Goal: Transaction & Acquisition: Purchase product/service

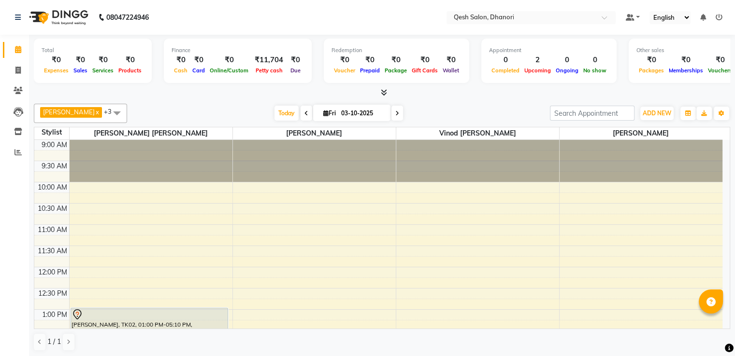
scroll to position [158, 0]
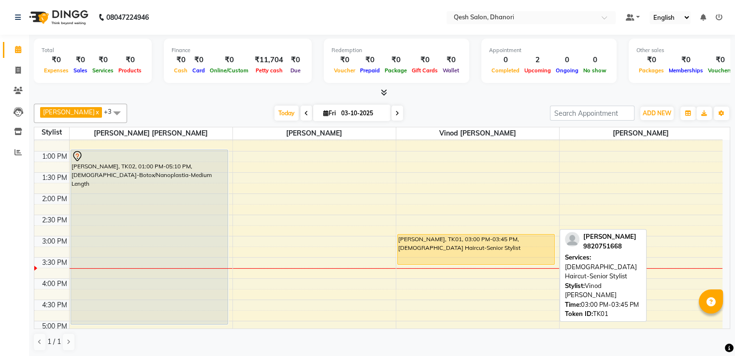
click at [460, 253] on div "[PERSON_NAME], TK01, 03:00 PM-03:45 PM, [DEMOGRAPHIC_DATA] Haircut-Senior Styli…" at bounding box center [475, 250] width 157 height 30
select select "1"
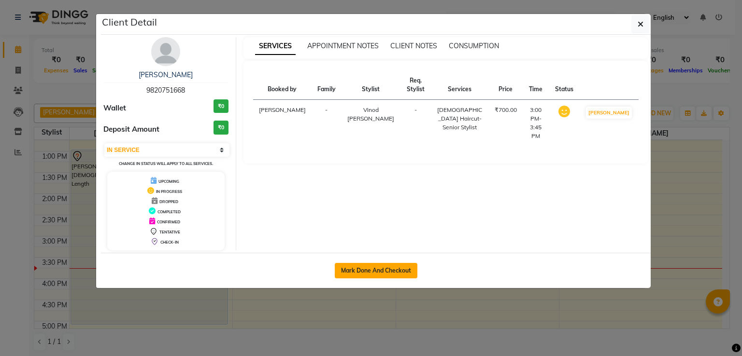
click at [394, 267] on button "Mark Done And Checkout" at bounding box center [376, 270] width 83 height 15
select select "service"
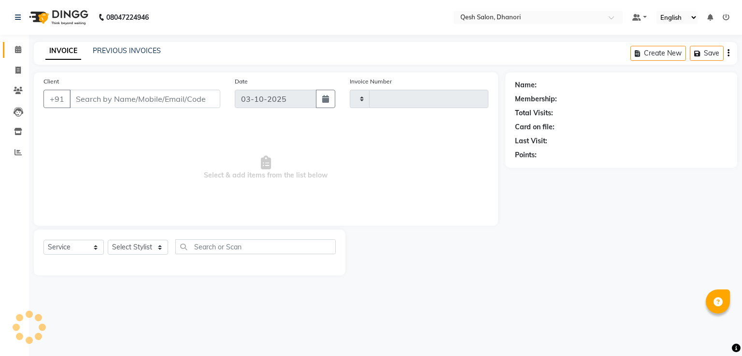
type input "0842"
select select "7641"
type input "98******68"
select select "83742"
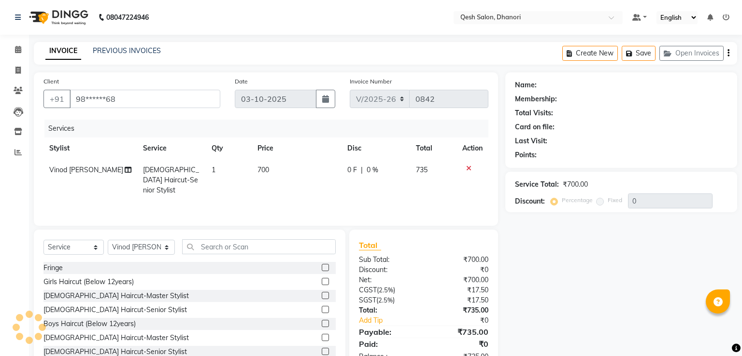
click at [108, 93] on input "98******68" at bounding box center [145, 99] width 151 height 18
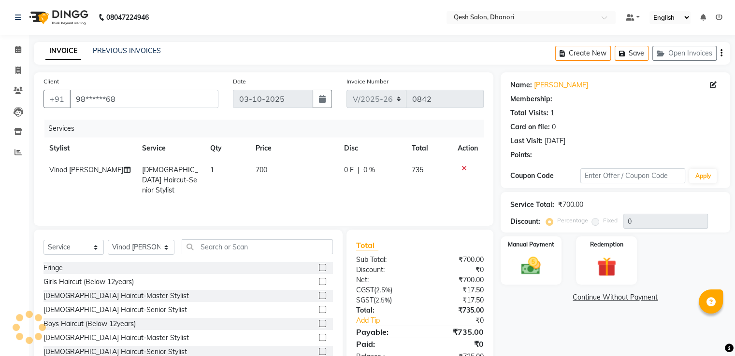
select select "1: Object"
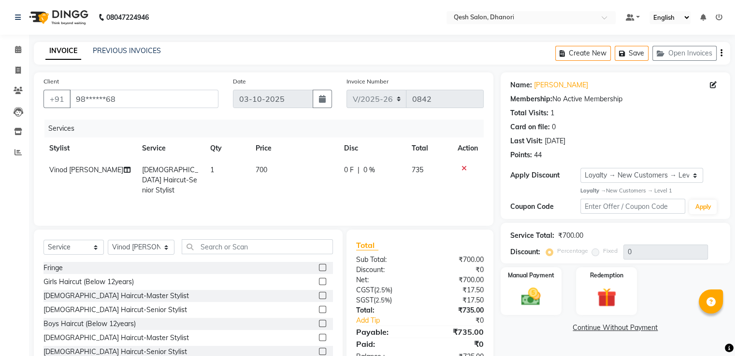
scroll to position [31, 0]
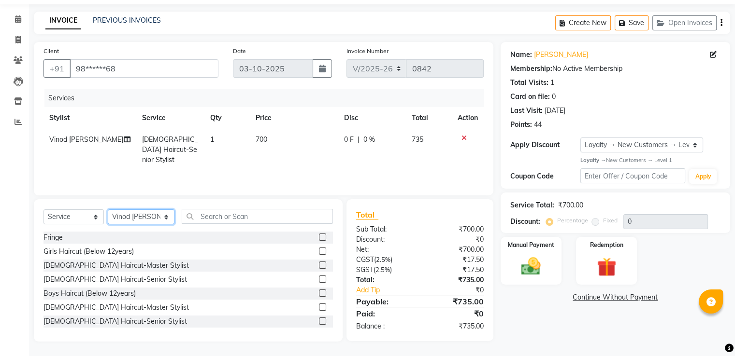
click at [144, 217] on select "Select Stylist [PERSON_NAME] [PERSON_NAME] [PERSON_NAME] [PERSON_NAME] [PERSON_…" at bounding box center [141, 217] width 67 height 15
select select "83667"
click at [108, 210] on select "Select Stylist [PERSON_NAME] [PERSON_NAME] [PERSON_NAME] [PERSON_NAME] [PERSON_…" at bounding box center [141, 217] width 67 height 15
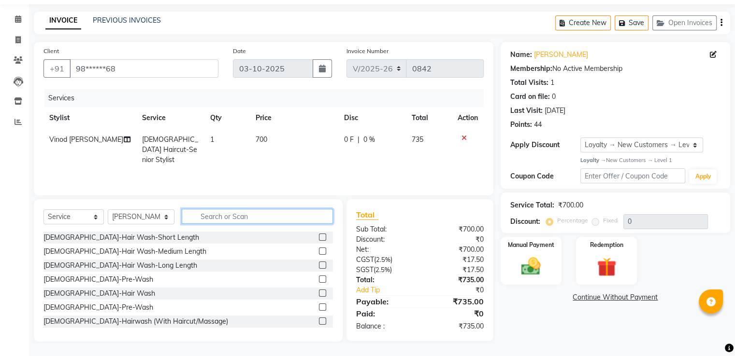
click at [233, 223] on input "text" at bounding box center [257, 216] width 151 height 15
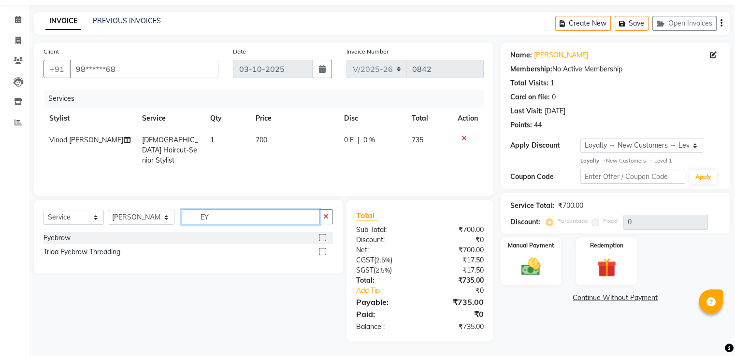
type input "EY"
click at [149, 257] on div "Triaa Eyebrow Threading" at bounding box center [187, 252] width 289 height 12
click at [323, 239] on label at bounding box center [322, 237] width 7 height 7
click at [323, 239] on input "checkbox" at bounding box center [322, 238] width 6 height 6
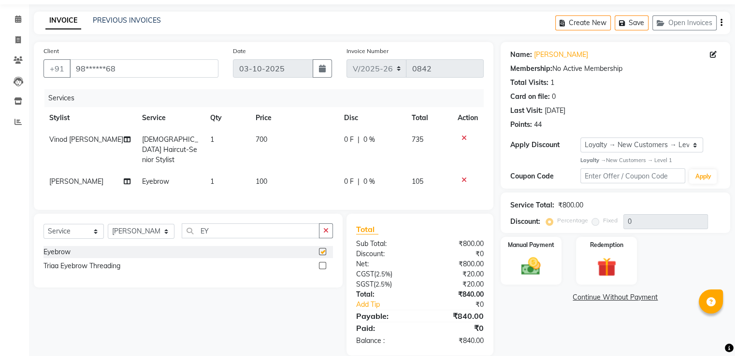
checkbox input "false"
click at [225, 231] on input "EY" at bounding box center [250, 231] width 137 height 15
type input "E"
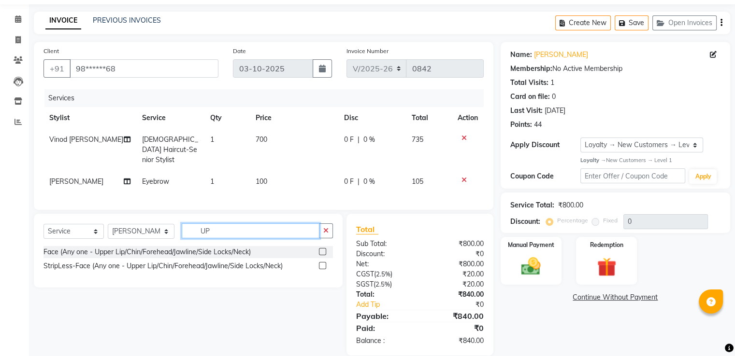
type input "U"
drag, startPoint x: 192, startPoint y: 232, endPoint x: 89, endPoint y: 232, distance: 102.4
click at [89, 232] on div "Select Service Product Membership Package Voucher Prepaid Gift Card Select Styl…" at bounding box center [187, 235] width 289 height 23
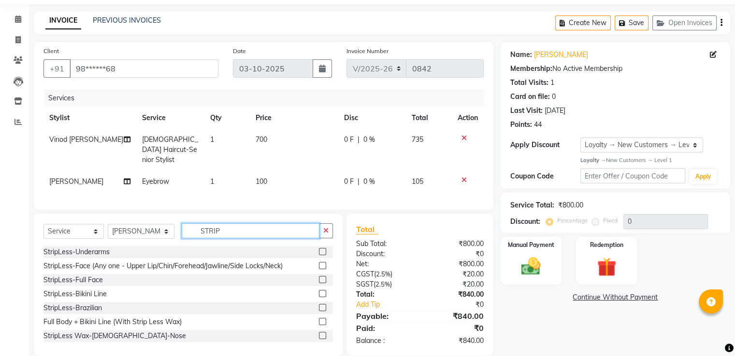
type input "STRIP"
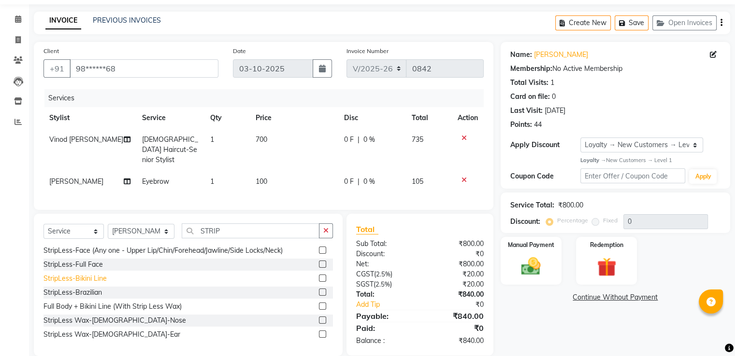
scroll to position [42, 0]
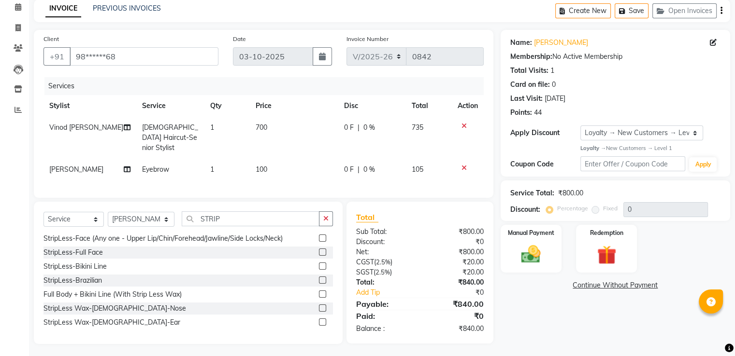
click at [125, 321] on div "StripLess Wax-Male-Ear" at bounding box center [187, 323] width 289 height 12
click at [319, 319] on label at bounding box center [322, 322] width 7 height 7
click at [319, 320] on input "checkbox" at bounding box center [322, 323] width 6 height 6
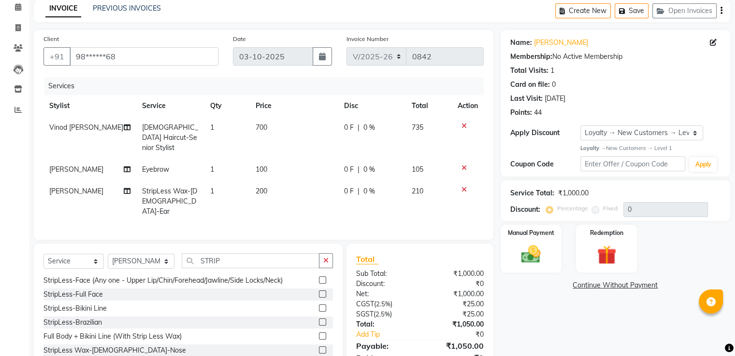
checkbox input "false"
click at [595, 58] on div "Membership: No Active Membership" at bounding box center [615, 57] width 210 height 10
click at [483, 164] on div "Client +91 98******68 Date 03-10-2025 Invoice Number V/2025 V/2025-26 0842 Serv…" at bounding box center [263, 135] width 459 height 210
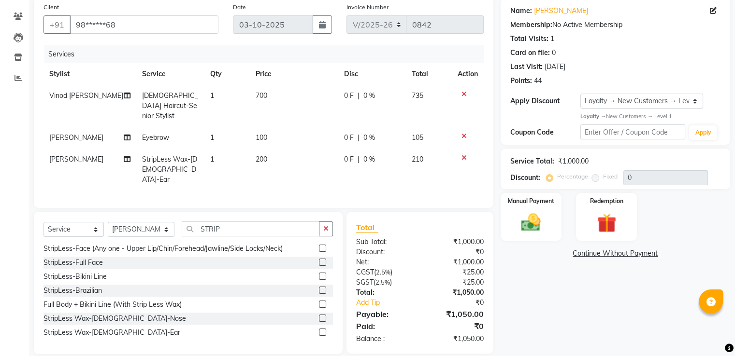
scroll to position [0, 0]
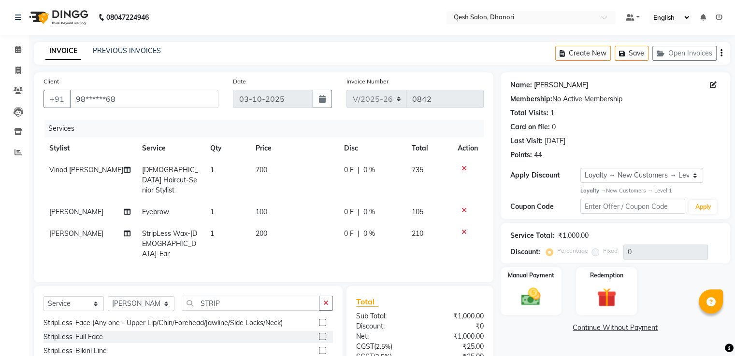
click at [547, 85] on link "Nimish" at bounding box center [561, 85] width 54 height 10
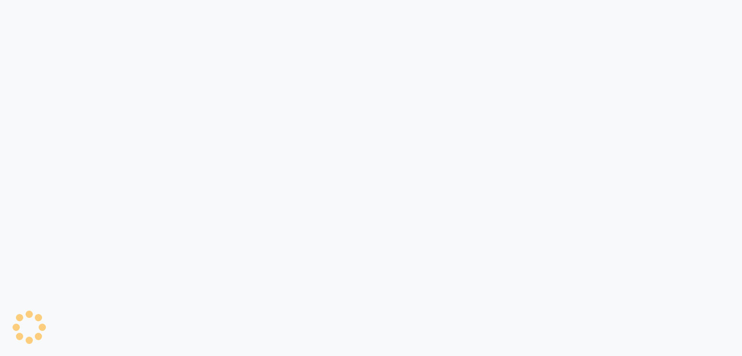
select select "service"
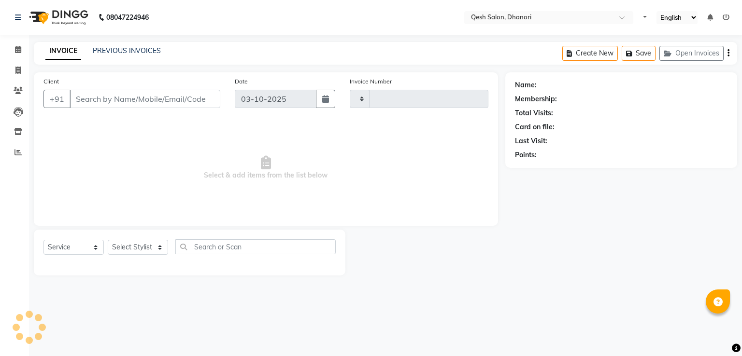
select select "en"
type input "0842"
select select "7641"
click at [119, 97] on input "Client" at bounding box center [145, 99] width 151 height 18
type input "98******68"
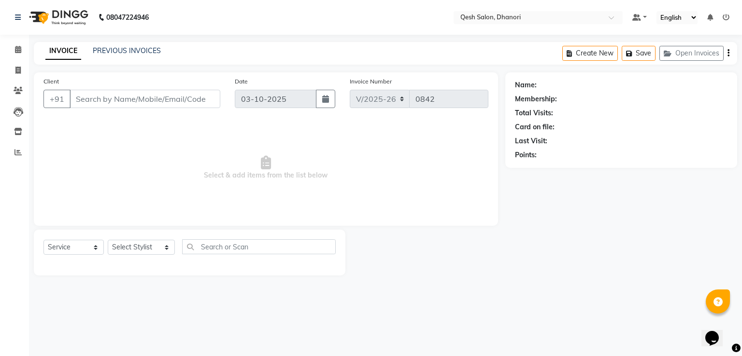
select select "83742"
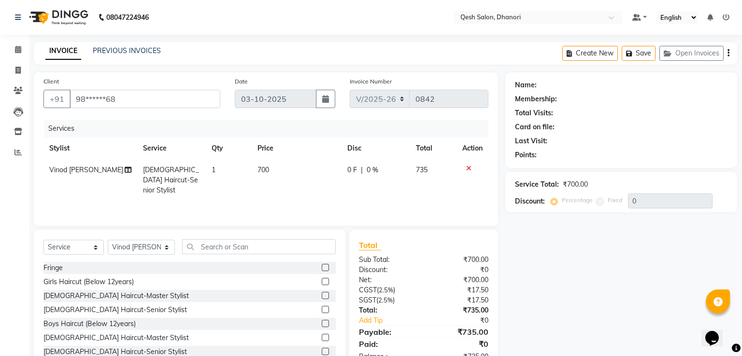
type input "98******68N"
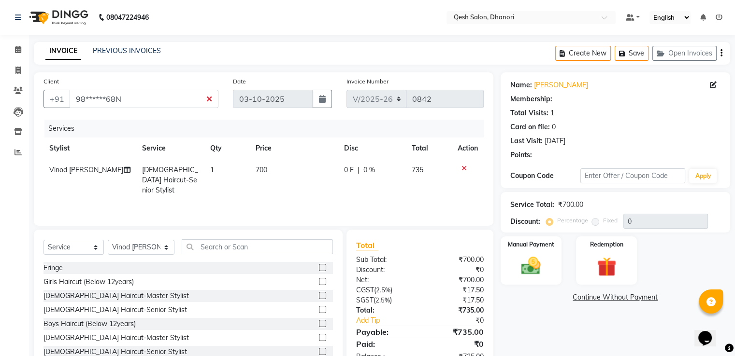
select select "1: Object"
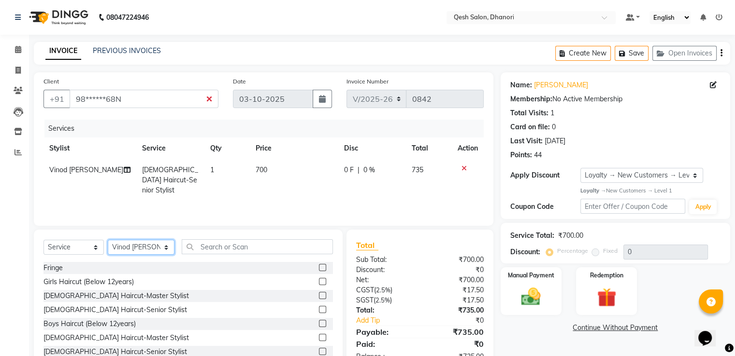
click at [160, 244] on select "Select Stylist [PERSON_NAME] [PERSON_NAME] [PERSON_NAME] [PERSON_NAME] [PERSON_…" at bounding box center [141, 247] width 67 height 15
select select "83667"
click at [108, 241] on select "Select Stylist [PERSON_NAME] [PERSON_NAME] [PERSON_NAME] [PERSON_NAME] [PERSON_…" at bounding box center [141, 247] width 67 height 15
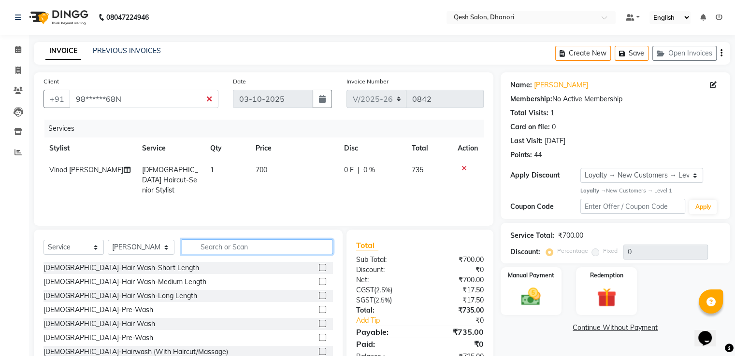
click at [196, 248] on input "text" at bounding box center [257, 247] width 151 height 15
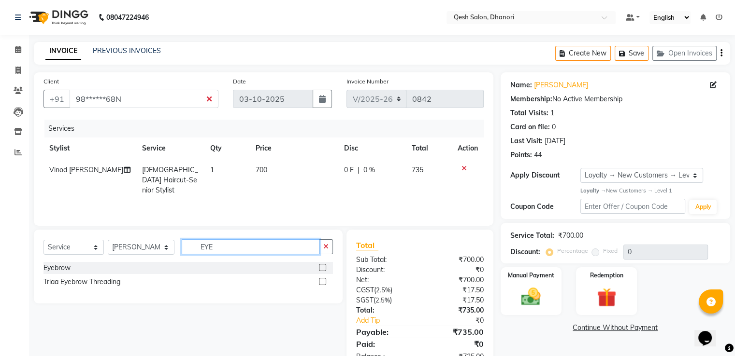
type input "EYE"
click at [319, 270] on label at bounding box center [322, 267] width 7 height 7
click at [319, 270] on input "checkbox" at bounding box center [322, 268] width 6 height 6
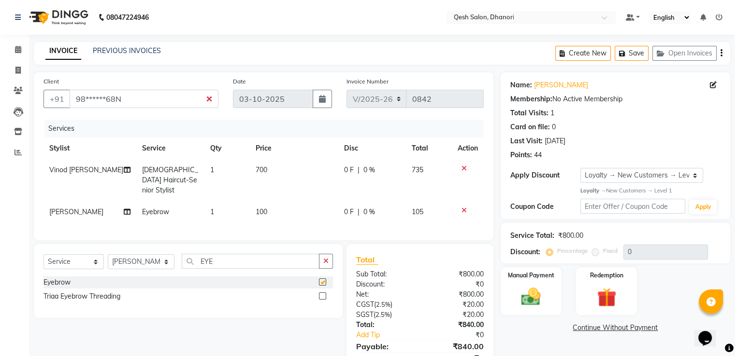
checkbox input "false"
click at [462, 168] on icon at bounding box center [463, 168] width 5 height 7
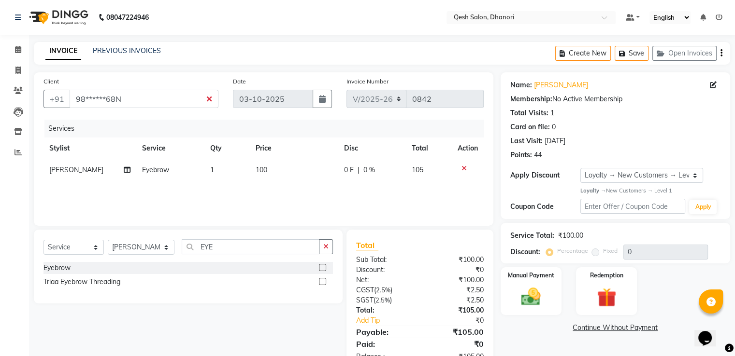
click at [466, 165] on td at bounding box center [468, 170] width 32 height 22
click at [462, 167] on icon at bounding box center [463, 168] width 5 height 7
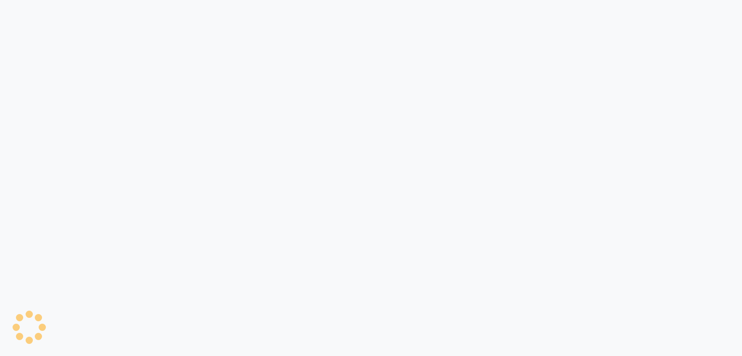
select select "service"
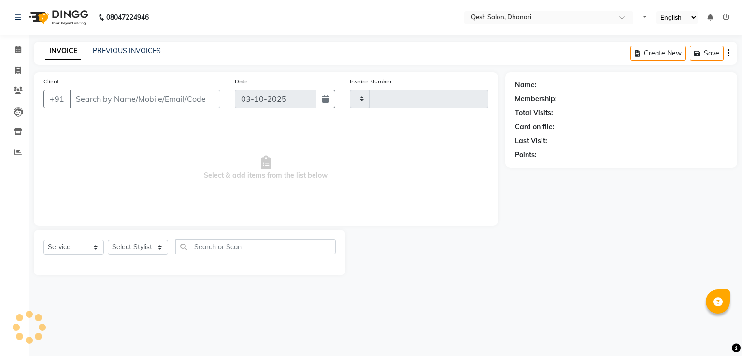
select select "en"
type input "0842"
select select "7641"
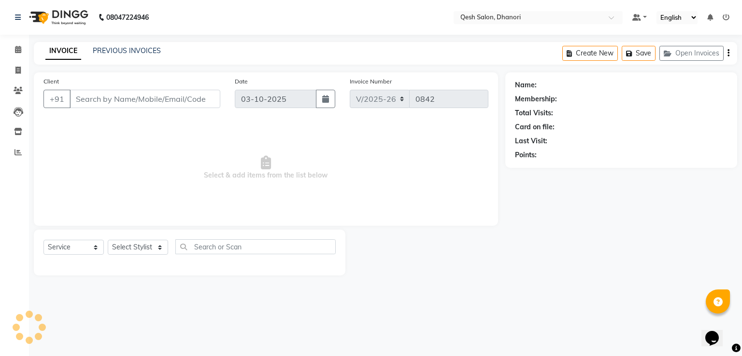
click at [91, 96] on input "Client" at bounding box center [145, 99] width 151 height 18
type input "98******68"
select select "83742"
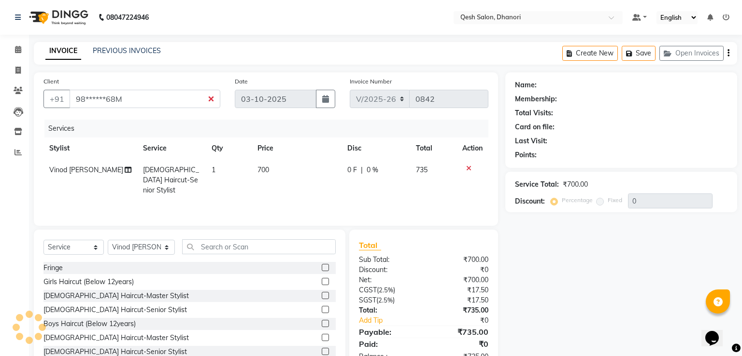
type input "98******68M"
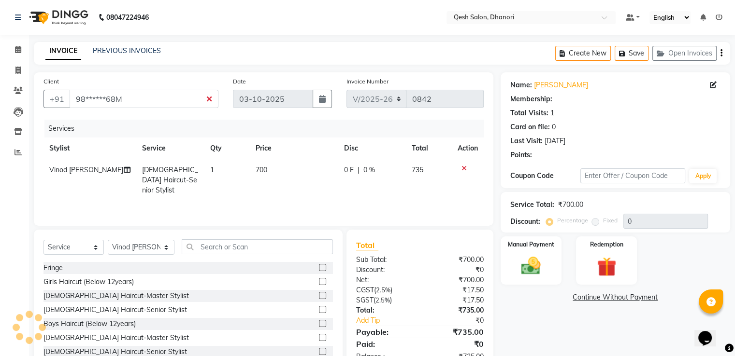
select select "1: Object"
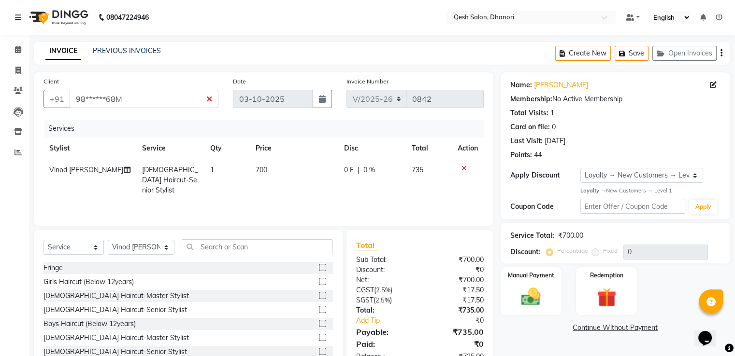
click at [461, 168] on icon at bounding box center [463, 168] width 5 height 7
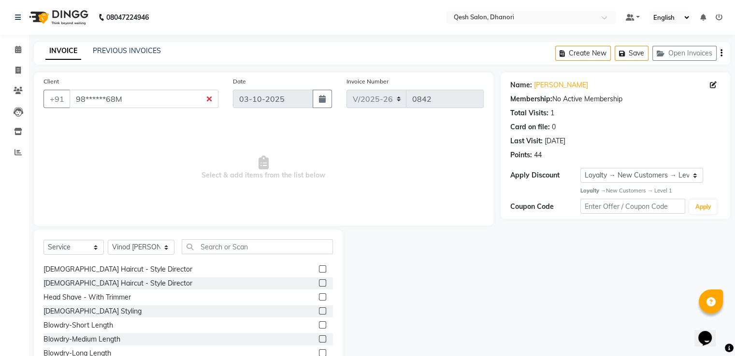
scroll to position [48, 0]
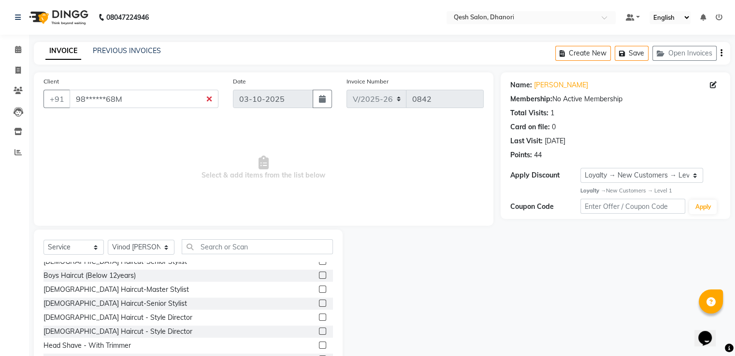
click at [319, 307] on label at bounding box center [322, 303] width 7 height 7
click at [319, 307] on input "checkbox" at bounding box center [322, 304] width 6 height 6
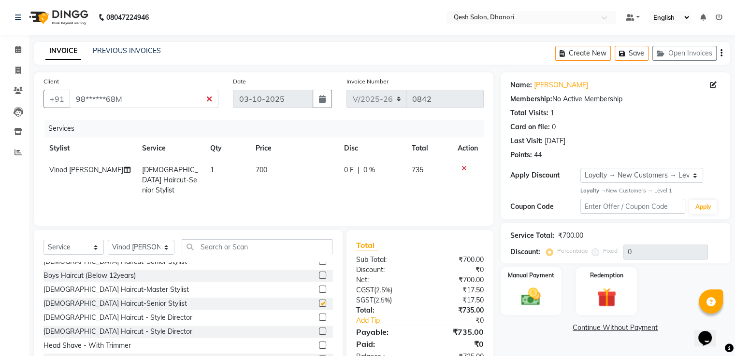
checkbox input "false"
click at [208, 246] on input "text" at bounding box center [257, 247] width 151 height 15
click at [160, 251] on select "Select Stylist [PERSON_NAME] [PERSON_NAME] [PERSON_NAME] [PERSON_NAME] [PERSON_…" at bounding box center [141, 247] width 67 height 15
select select "83667"
click at [108, 241] on select "Select Stylist [PERSON_NAME] [PERSON_NAME] [PERSON_NAME] [PERSON_NAME] [PERSON_…" at bounding box center [141, 247] width 67 height 15
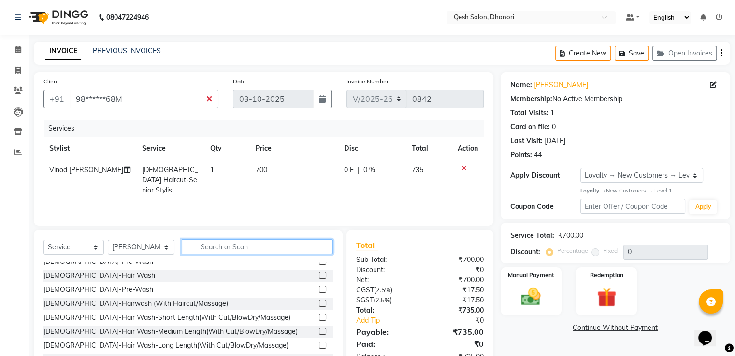
click at [192, 249] on input "text" at bounding box center [257, 247] width 151 height 15
type input "M"
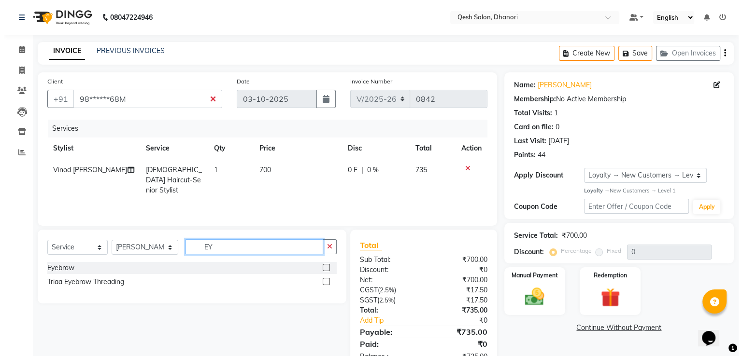
scroll to position [0, 0]
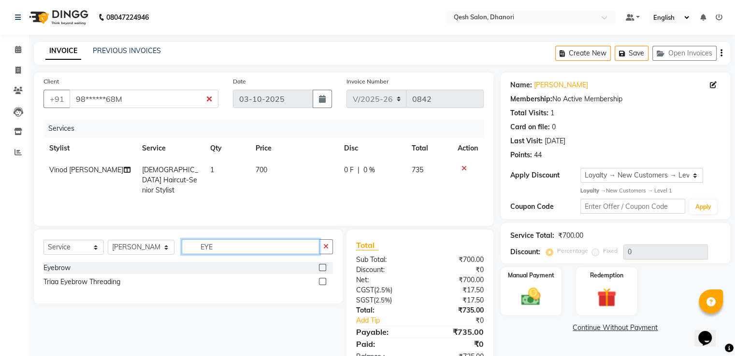
type input "EYE"
click at [321, 268] on label at bounding box center [322, 267] width 7 height 7
click at [321, 268] on input "checkbox" at bounding box center [322, 268] width 6 height 6
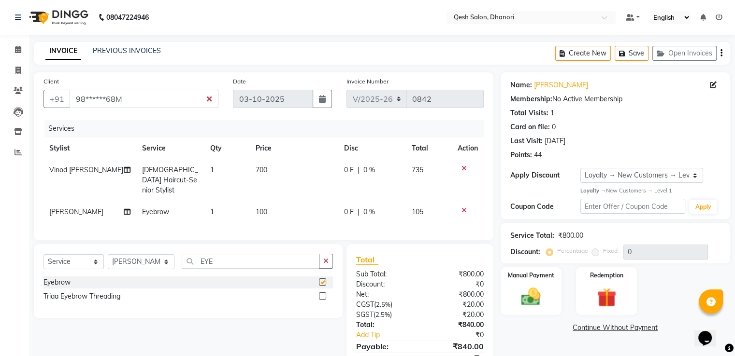
checkbox input "false"
click at [232, 250] on div "Select Service Product Membership Package Voucher Prepaid Gift Card Select Styl…" at bounding box center [188, 281] width 309 height 74
click at [458, 165] on div at bounding box center [467, 168] width 20 height 7
click at [462, 207] on icon at bounding box center [463, 210] width 5 height 7
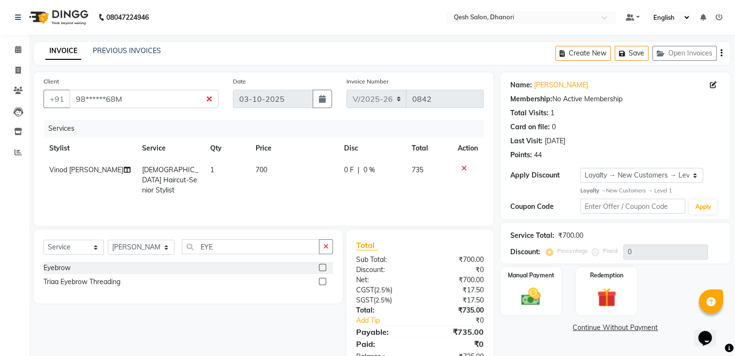
click at [461, 168] on icon at bounding box center [463, 168] width 5 height 7
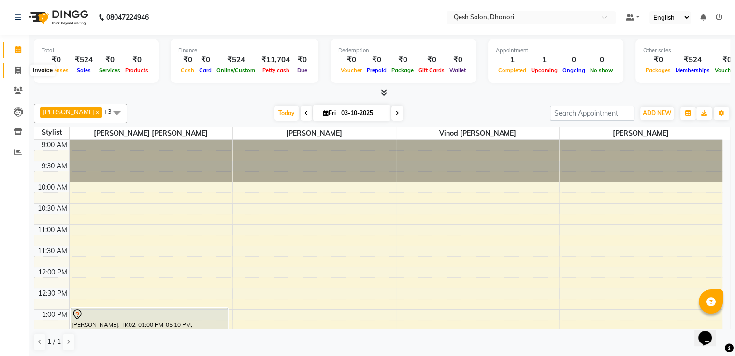
click at [20, 69] on icon at bounding box center [17, 70] width 5 height 7
select select "service"
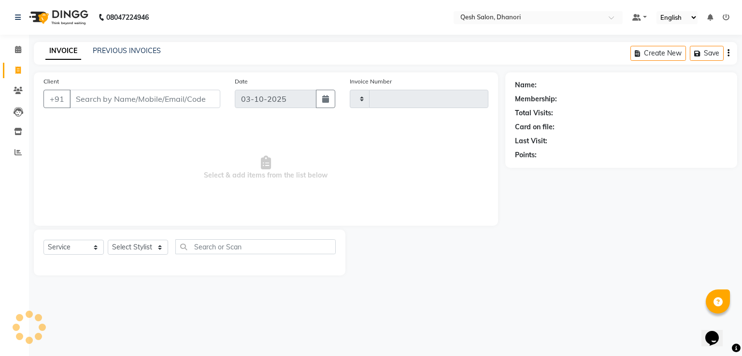
type input "0843"
select select "7641"
click at [81, 100] on input "Client" at bounding box center [145, 99] width 151 height 18
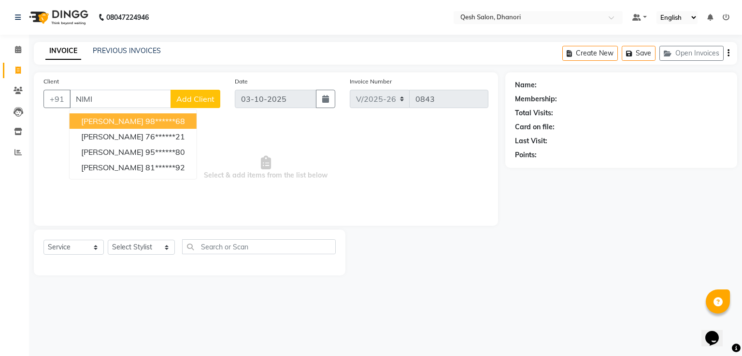
click at [103, 124] on span "[PERSON_NAME]" at bounding box center [112, 121] width 62 height 10
type input "98******68"
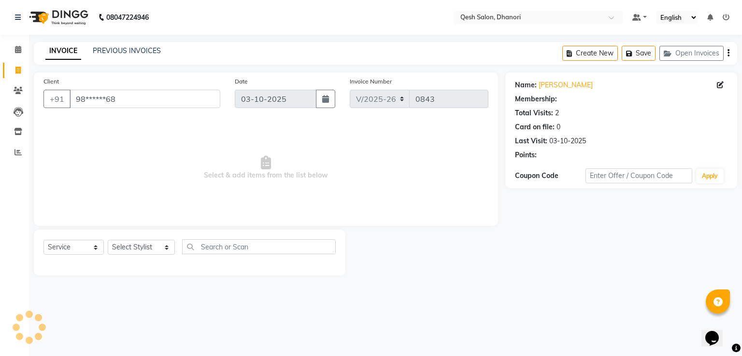
select select "2: Object"
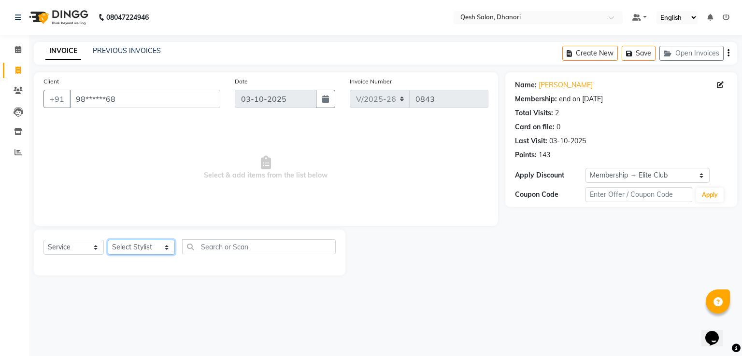
click at [130, 250] on select "Select Stylist Gagandeep Arora Harry Siril Anthony Prashansa Kumari Prathamesh …" at bounding box center [141, 247] width 67 height 15
select select "83742"
click at [108, 241] on select "Select Stylist Gagandeep Arora Harry Siril Anthony Prashansa Kumari Prathamesh …" at bounding box center [141, 247] width 67 height 15
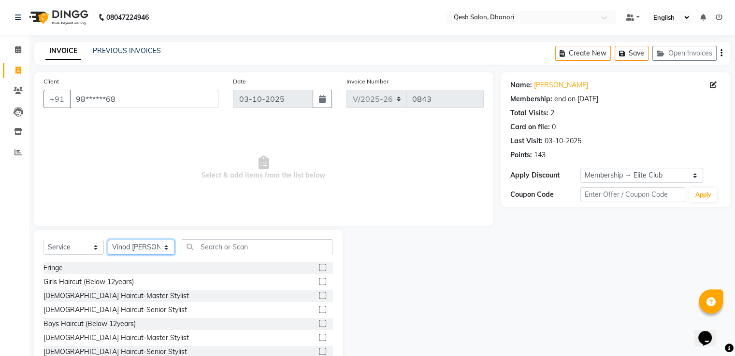
scroll to position [48, 0]
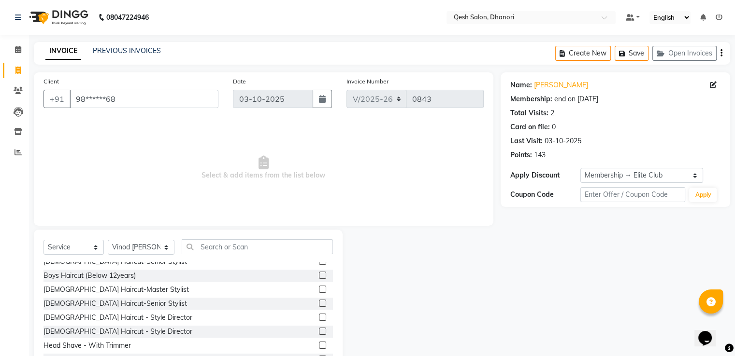
click at [319, 305] on label at bounding box center [322, 303] width 7 height 7
click at [319, 305] on input "checkbox" at bounding box center [322, 304] width 6 height 6
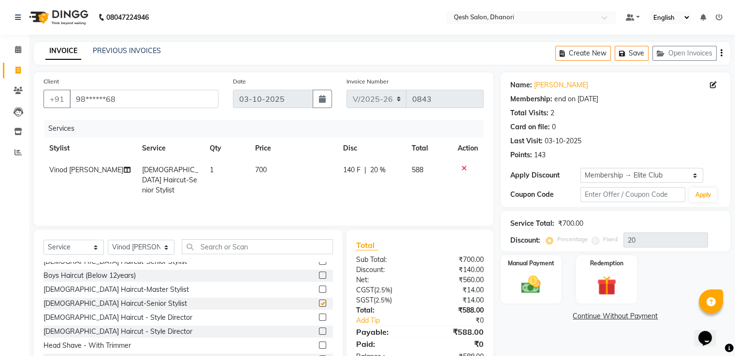
checkbox input "false"
click at [141, 246] on select "Select Stylist Gagandeep Arora Harry Siril Anthony Prashansa Kumari Prathamesh …" at bounding box center [141, 247] width 67 height 15
select select "83667"
click at [108, 241] on select "Select Stylist Gagandeep Arora Harry Siril Anthony Prashansa Kumari Prathamesh …" at bounding box center [141, 247] width 67 height 15
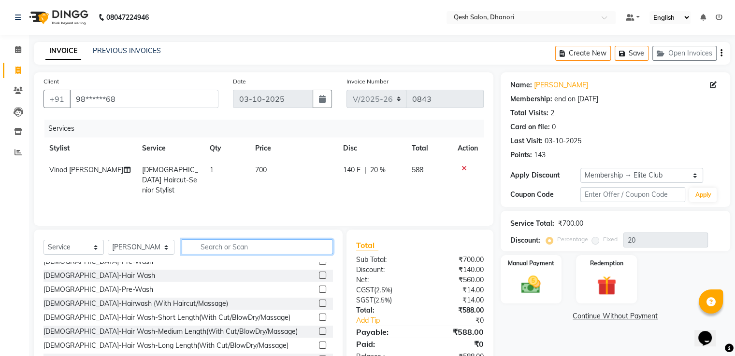
click at [199, 248] on input "text" at bounding box center [257, 247] width 151 height 15
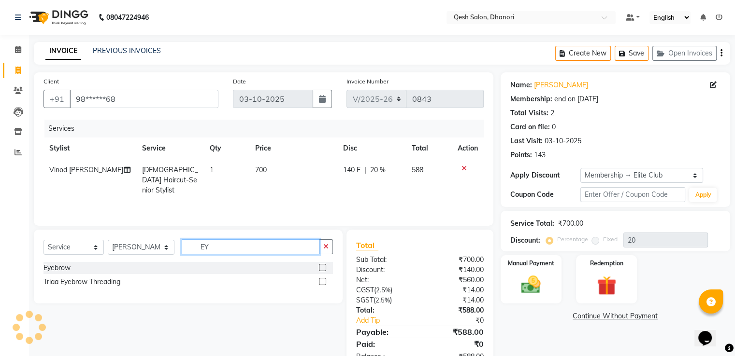
scroll to position [0, 0]
type input "EYE"
click at [325, 268] on label at bounding box center [322, 267] width 7 height 7
click at [325, 268] on input "checkbox" at bounding box center [322, 268] width 6 height 6
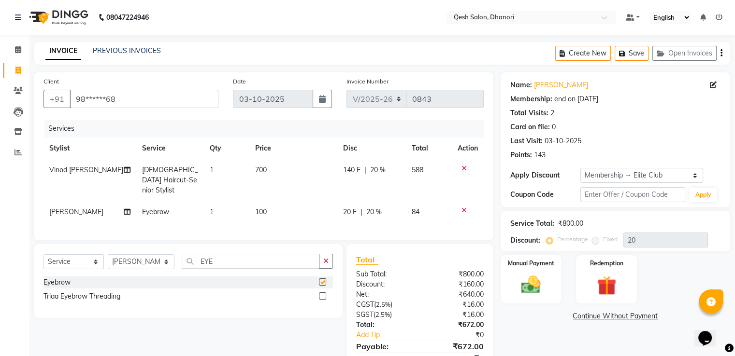
checkbox input "false"
click at [225, 261] on input "EYE" at bounding box center [250, 261] width 137 height 15
type input "E"
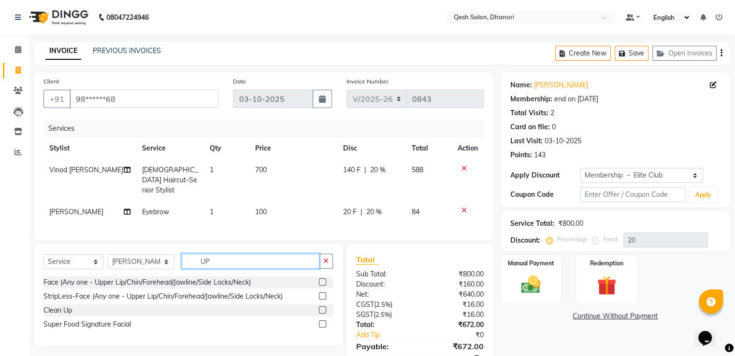
type input "U"
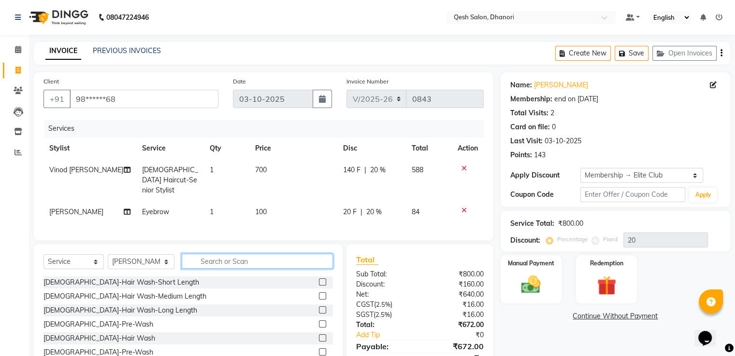
click at [232, 260] on input "text" at bounding box center [257, 261] width 151 height 15
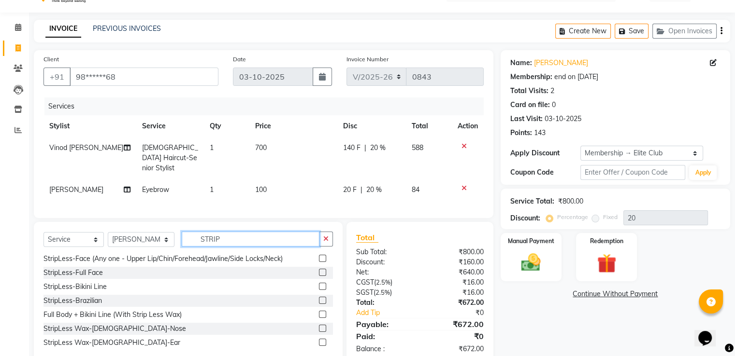
scroll to position [42, 0]
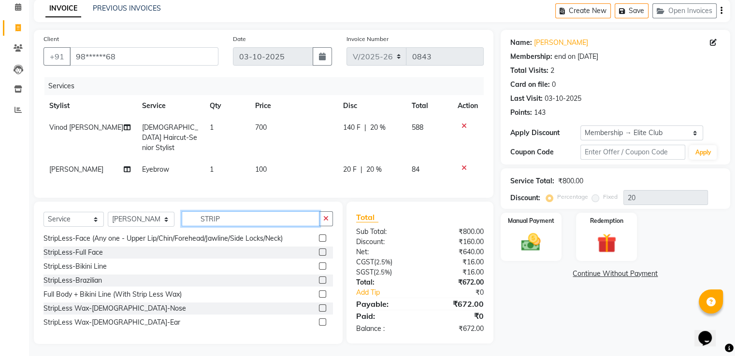
type input "STRIP"
click at [319, 320] on label at bounding box center [322, 322] width 7 height 7
click at [319, 320] on input "checkbox" at bounding box center [322, 323] width 6 height 6
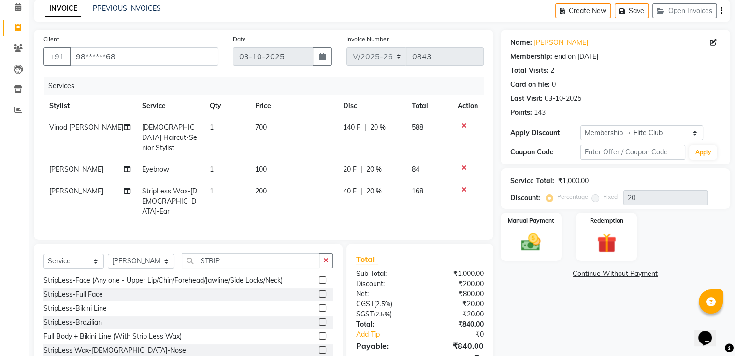
checkbox input "false"
click at [533, 248] on img at bounding box center [530, 242] width 32 height 23
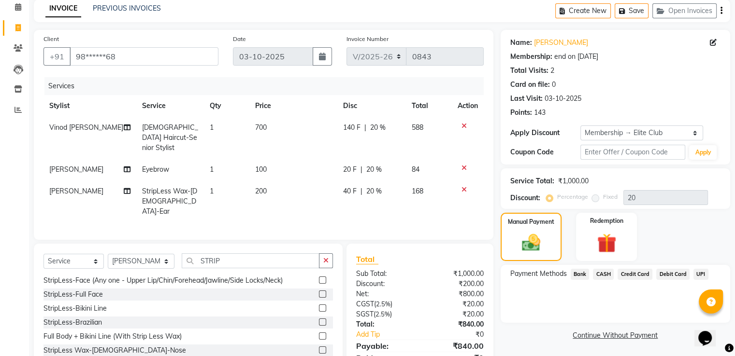
click at [595, 271] on span "CASH" at bounding box center [603, 274] width 21 height 11
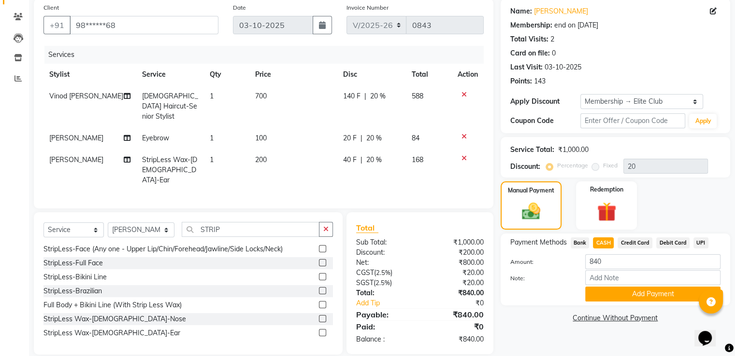
scroll to position [74, 0]
click at [641, 297] on button "Add Payment" at bounding box center [652, 293] width 135 height 15
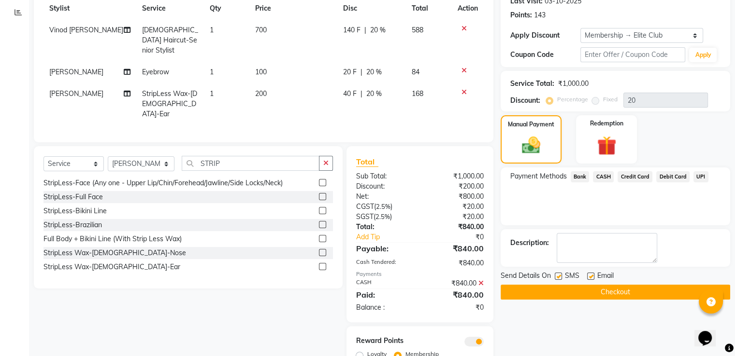
scroll to position [171, 0]
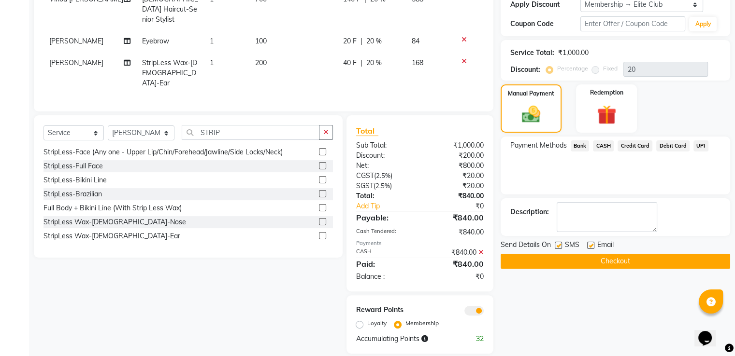
click at [625, 257] on button "Checkout" at bounding box center [614, 261] width 229 height 15
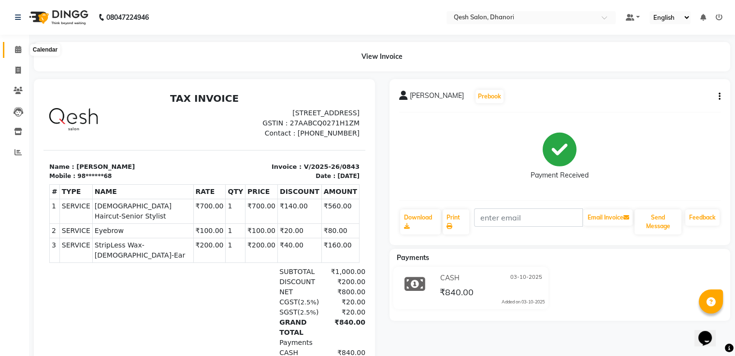
click at [15, 45] on span at bounding box center [18, 49] width 17 height 11
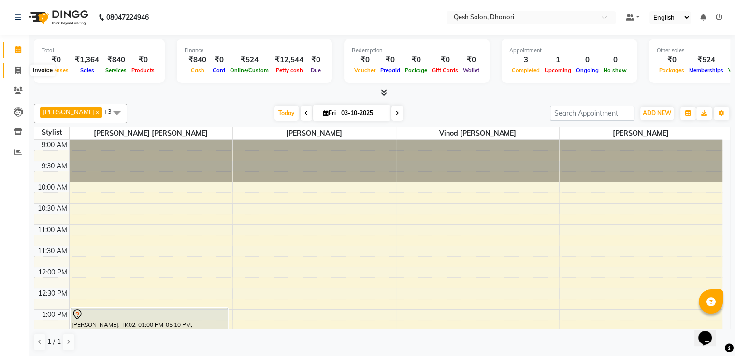
click at [21, 71] on span at bounding box center [18, 70] width 17 height 11
select select "service"
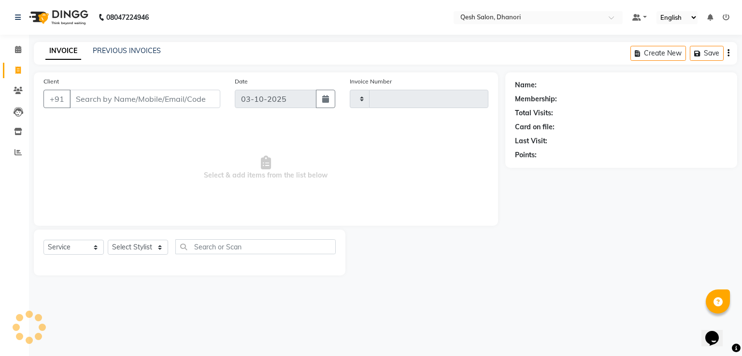
type input "0844"
select select "7641"
click at [85, 241] on select "Select Service Product Membership Package Voucher Prepaid Gift Card" at bounding box center [73, 247] width 60 height 15
click at [120, 245] on select "Select Stylist Gagandeep Arora Harry Siril Anthony Prashansa Kumari Prathamesh …" at bounding box center [141, 247] width 67 height 15
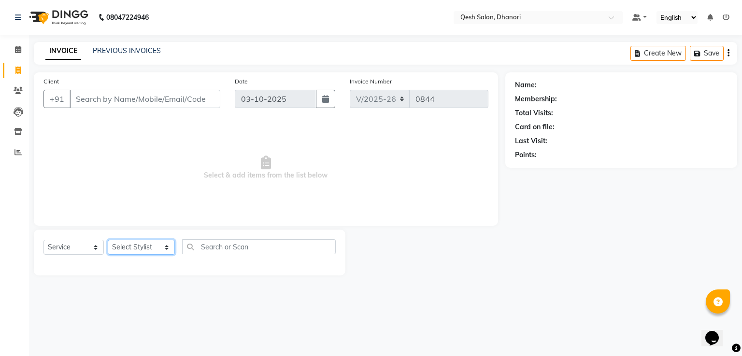
click at [120, 245] on select "Select Stylist Gagandeep Arora Harry Siril Anthony Prashansa Kumari Prathamesh …" at bounding box center [141, 247] width 67 height 15
click at [15, 46] on icon at bounding box center [18, 49] width 6 height 7
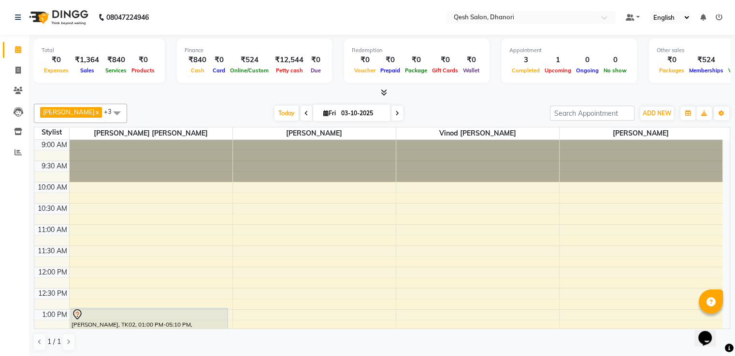
click at [384, 91] on icon at bounding box center [384, 92] width 6 height 7
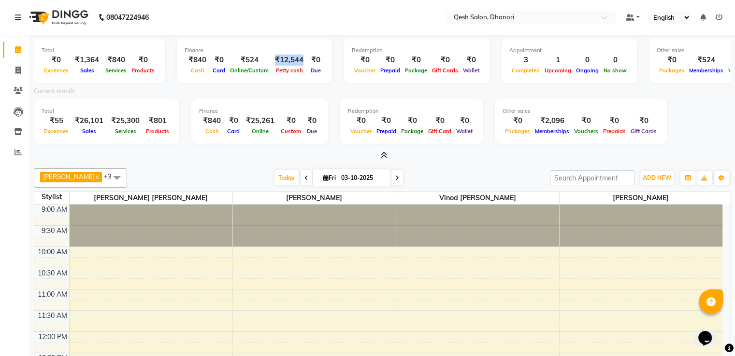
drag, startPoint x: 280, startPoint y: 63, endPoint x: 297, endPoint y: 62, distance: 17.9
click at [297, 62] on div "₹12,544" at bounding box center [289, 60] width 36 height 11
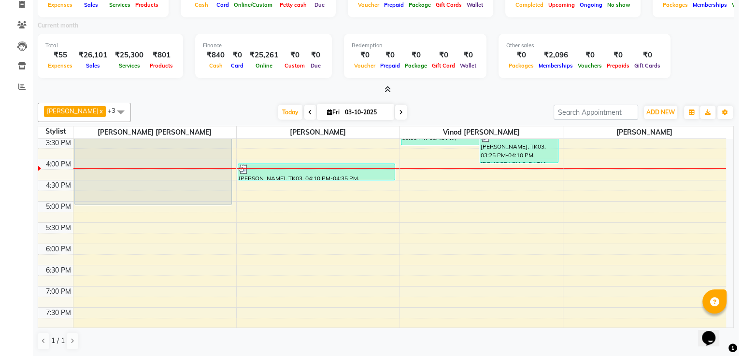
scroll to position [241, 0]
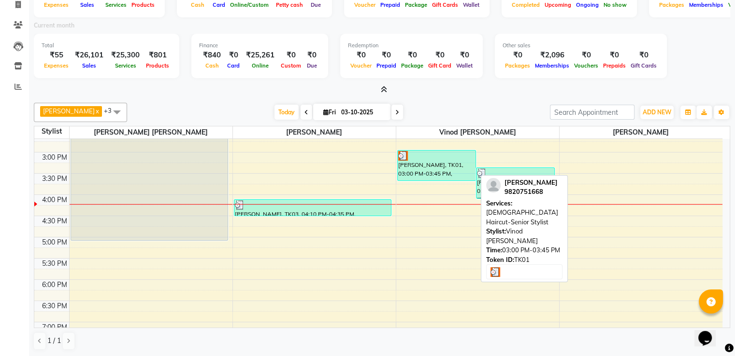
click at [443, 170] on div "Nimish, TK01, 03:00 PM-03:45 PM, Male Haircut-Senior Stylist" at bounding box center [436, 166] width 78 height 30
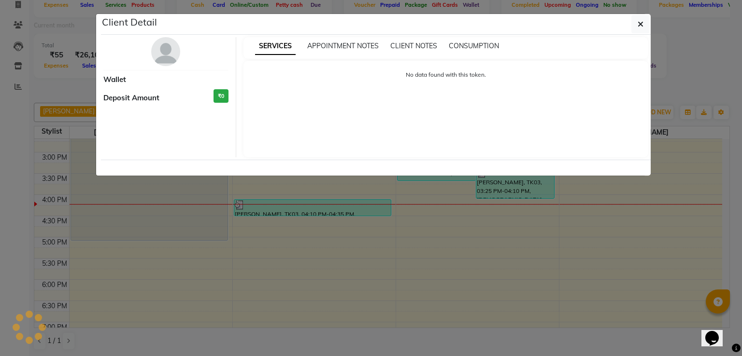
select select "3"
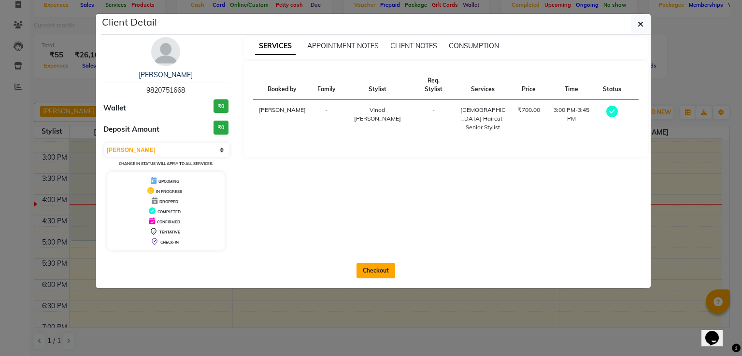
drag, startPoint x: 382, startPoint y: 261, endPoint x: 381, endPoint y: 269, distance: 8.0
click at [382, 264] on div "Checkout" at bounding box center [376, 270] width 550 height 35
click at [380, 271] on button "Checkout" at bounding box center [375, 270] width 39 height 15
select select "service"
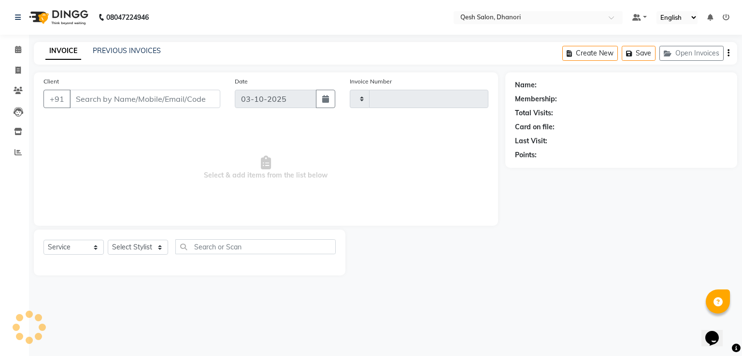
type input "0844"
select select "7641"
type input "98******68"
select select "83742"
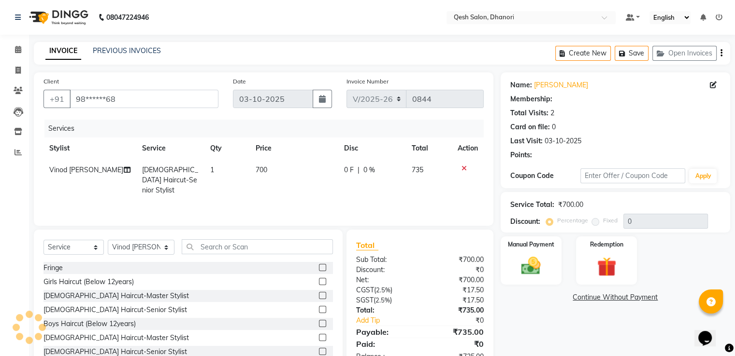
select select "2: Object"
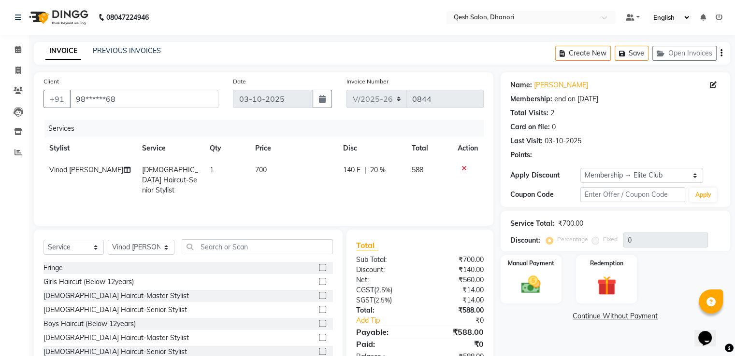
type input "20"
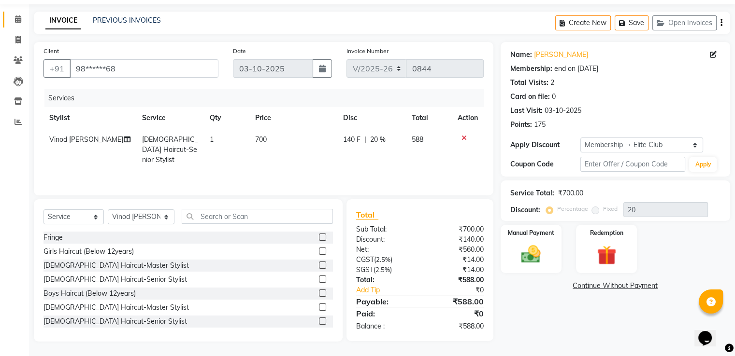
click at [14, 24] on span at bounding box center [18, 19] width 17 height 11
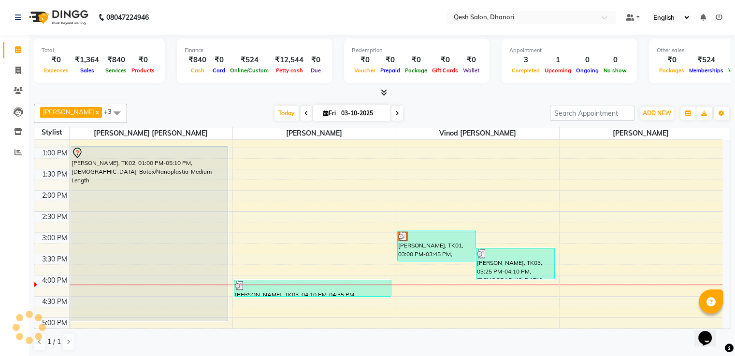
scroll to position [241, 0]
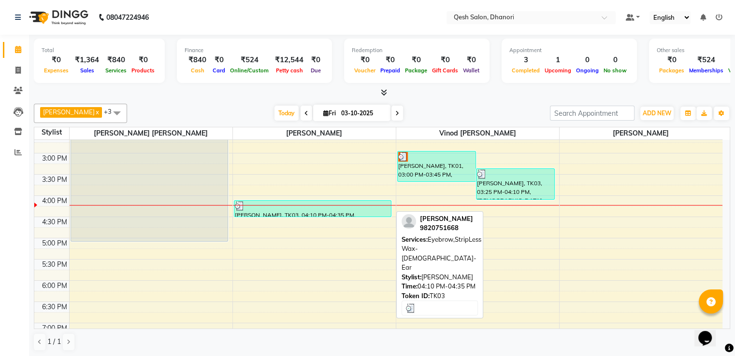
click at [363, 211] on div "Nimish, TK03, 04:10 PM-04:35 PM, Eyebrow,StripLess Wax-Male-Ear" at bounding box center [312, 209] width 157 height 16
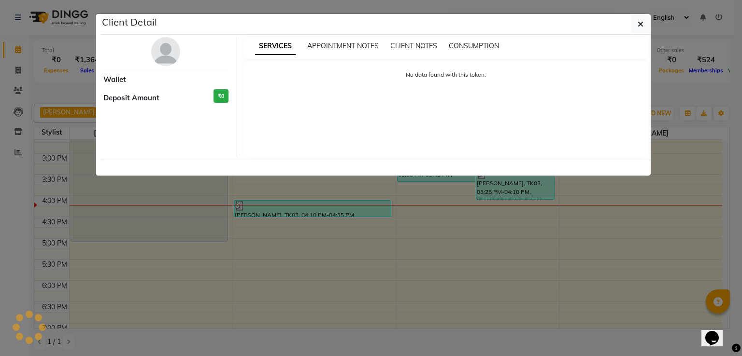
select select "3"
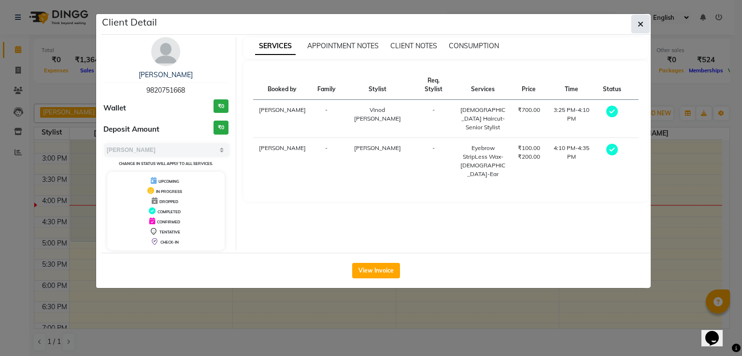
click at [637, 24] on button "button" at bounding box center [640, 24] width 18 height 18
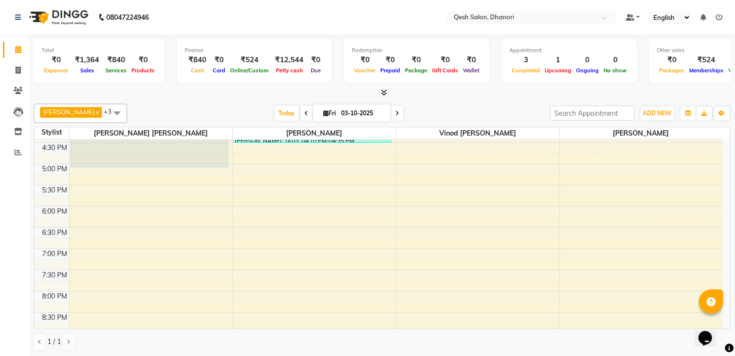
scroll to position [338, 0]
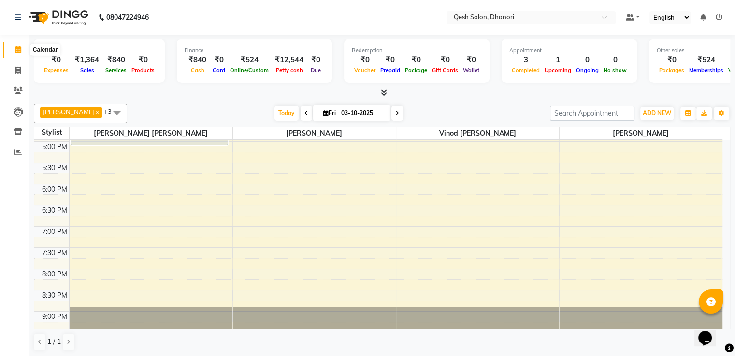
click at [17, 50] on icon at bounding box center [18, 49] width 6 height 7
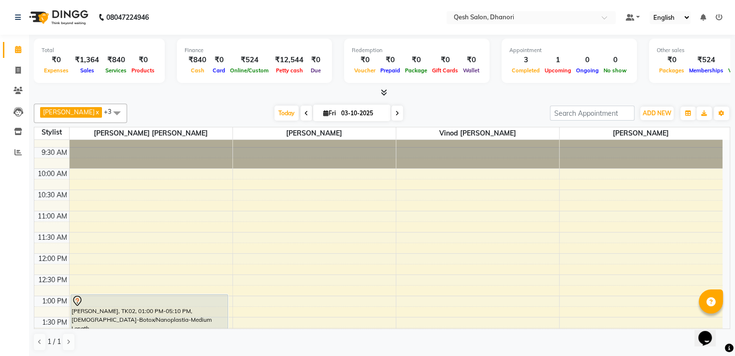
scroll to position [0, 0]
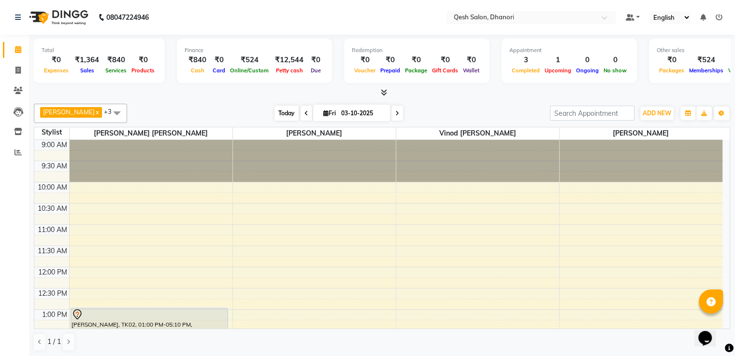
click at [283, 116] on span "Today" at bounding box center [286, 113] width 24 height 15
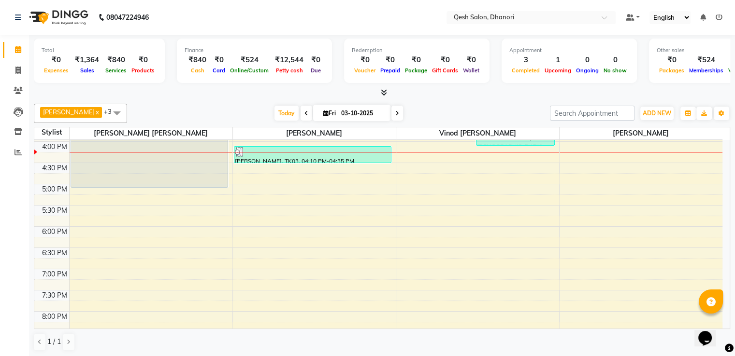
click at [323, 111] on icon at bounding box center [325, 113] width 5 height 6
select select "10"
select select "2025"
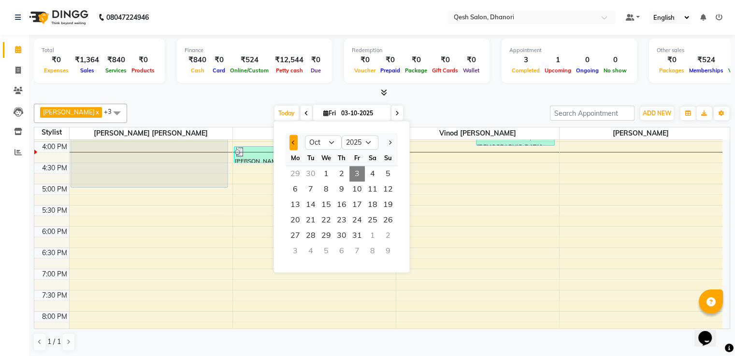
click at [290, 144] on button "Previous month" at bounding box center [293, 142] width 8 height 15
select select "9"
click at [357, 218] on span "26" at bounding box center [356, 219] width 15 height 15
type input "26-09-2025"
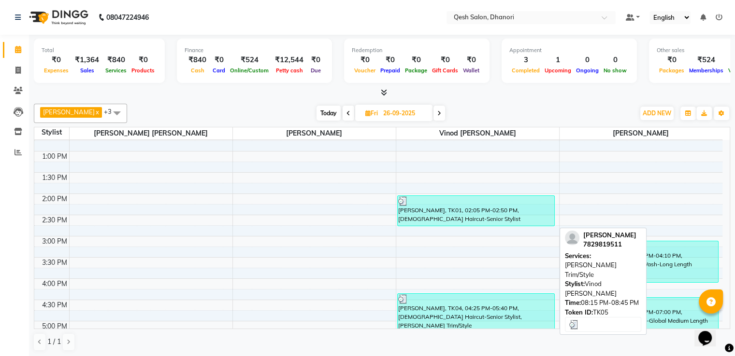
scroll to position [0, 0]
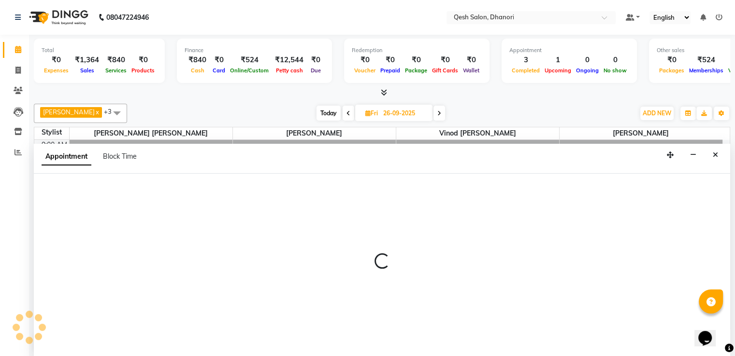
scroll to position [0, 0]
select select "83742"
select select "645"
select select "tentative"
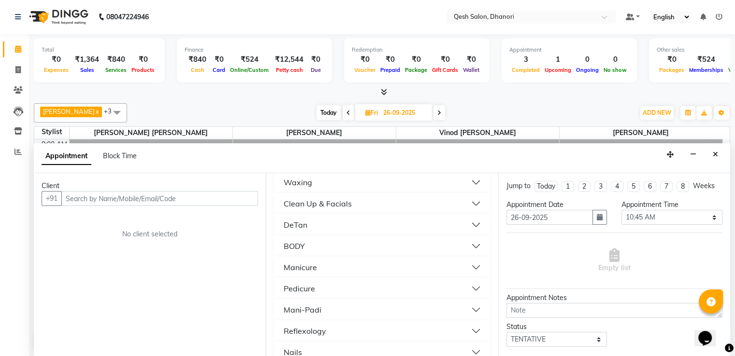
scroll to position [423, 0]
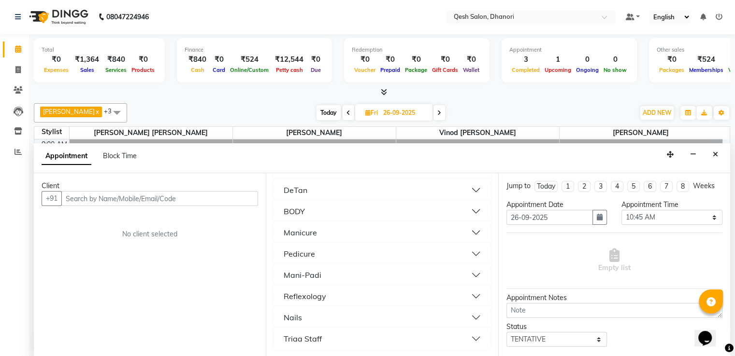
select select "service"
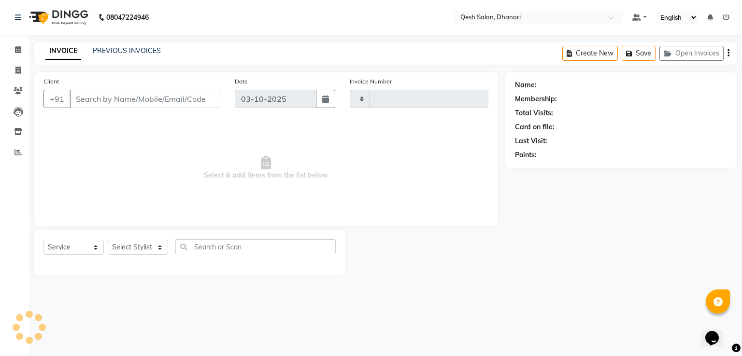
type input "0844"
select select "7641"
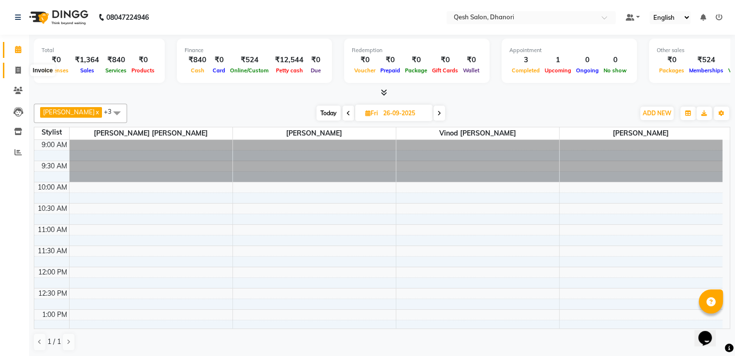
click at [14, 72] on span at bounding box center [18, 70] width 17 height 11
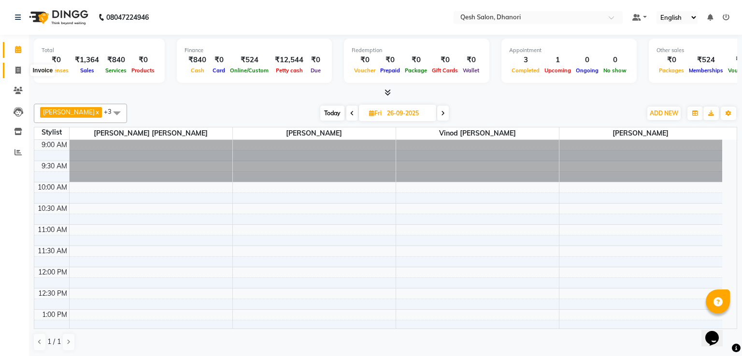
select select "service"
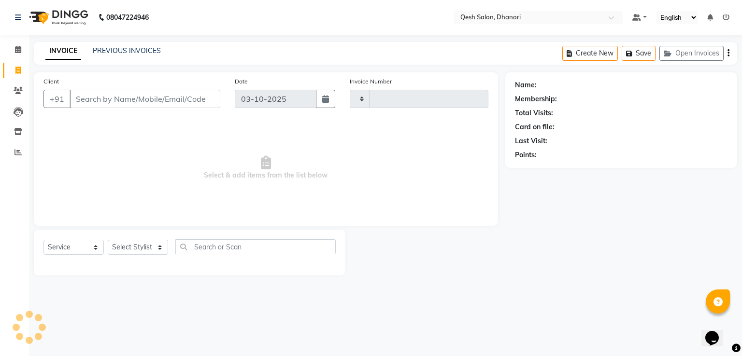
type input "0844"
select select "7641"
click at [12, 49] on span at bounding box center [18, 49] width 17 height 11
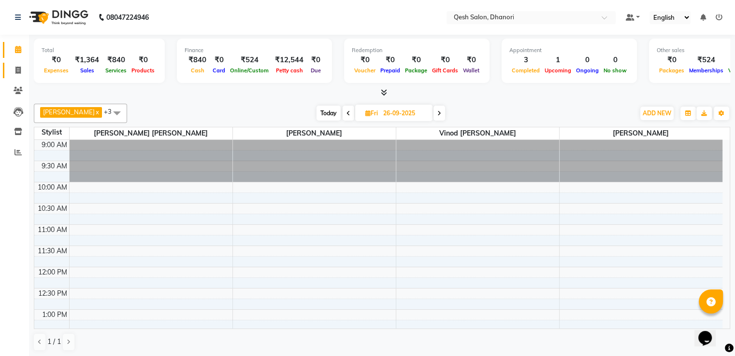
click at [17, 64] on link "Invoice" at bounding box center [14, 71] width 23 height 16
select select "service"
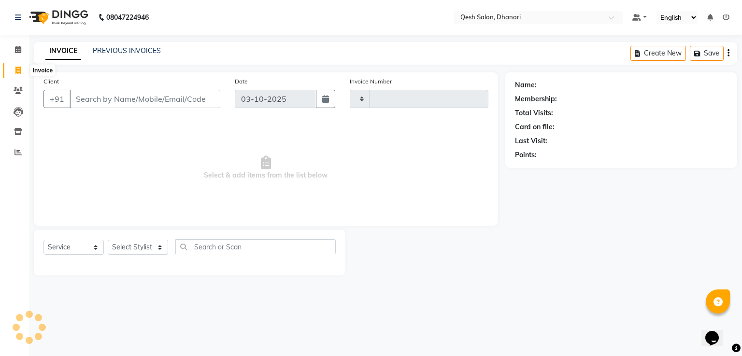
type input "0844"
select select "7641"
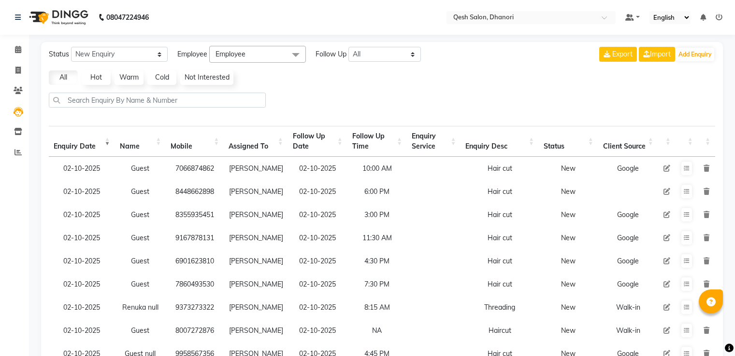
select select "10"
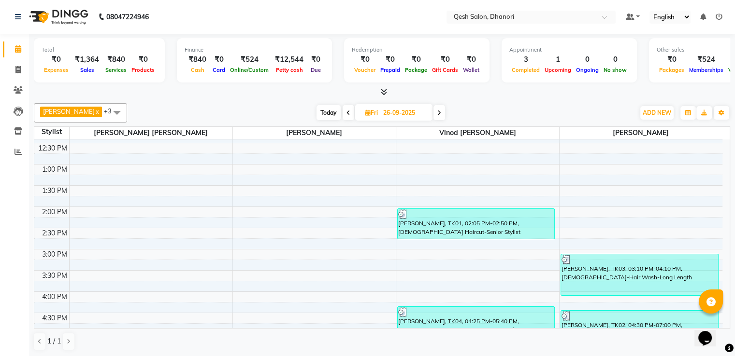
scroll to position [241, 0]
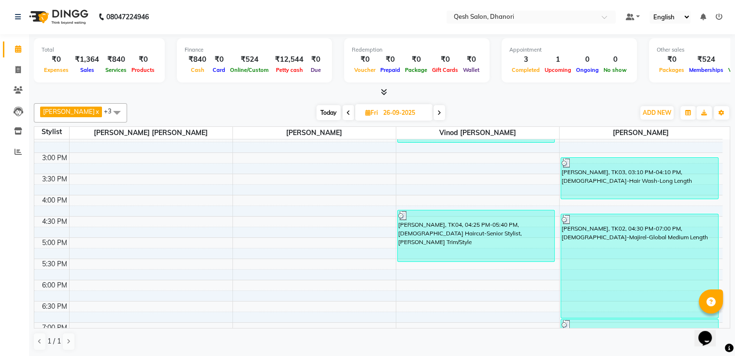
click at [325, 111] on span "Today" at bounding box center [328, 112] width 24 height 15
type input "03-10-2025"
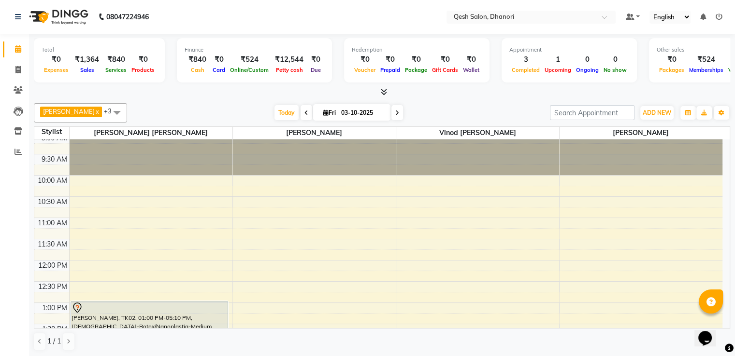
scroll to position [0, 0]
